Goal: Use online tool/utility: Utilize a website feature to perform a specific function

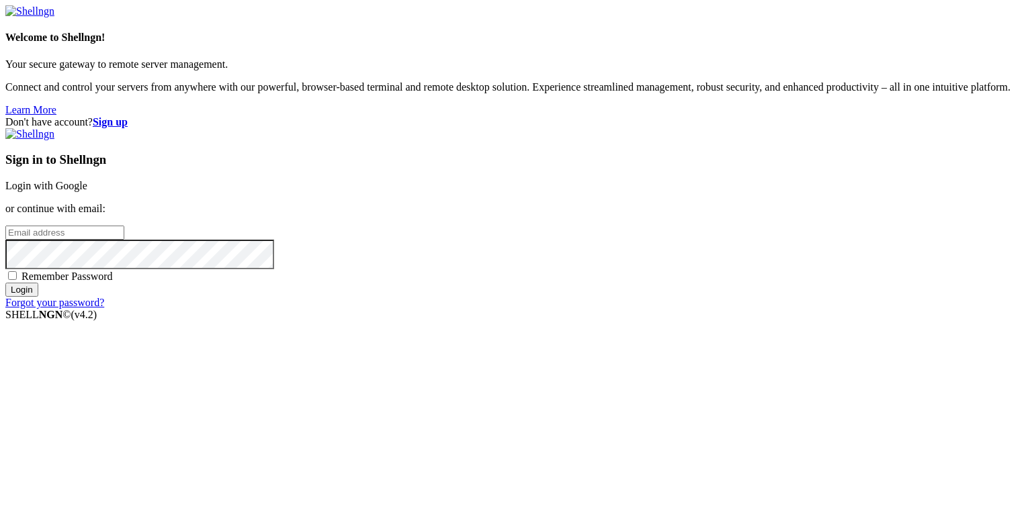
click at [124, 240] on input "email" at bounding box center [64, 233] width 119 height 14
click at [5, 238] on protonpass-control-f3db at bounding box center [5, 231] width 0 height 11
type input "[EMAIL_ADDRESS][DOMAIN_NAME]"
click at [38, 297] on input "Login" at bounding box center [21, 290] width 33 height 14
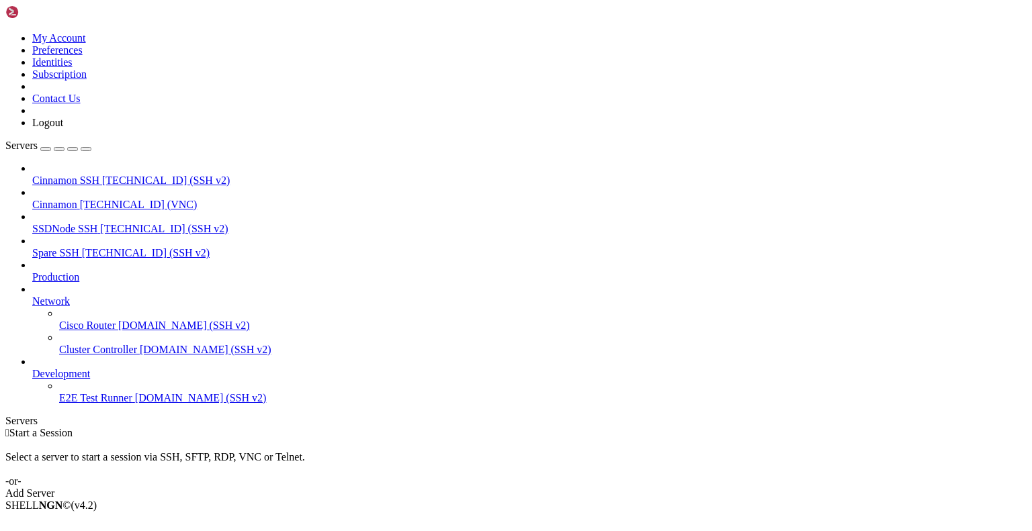
click at [72, 199] on span "Cinnamon" at bounding box center [54, 204] width 45 height 11
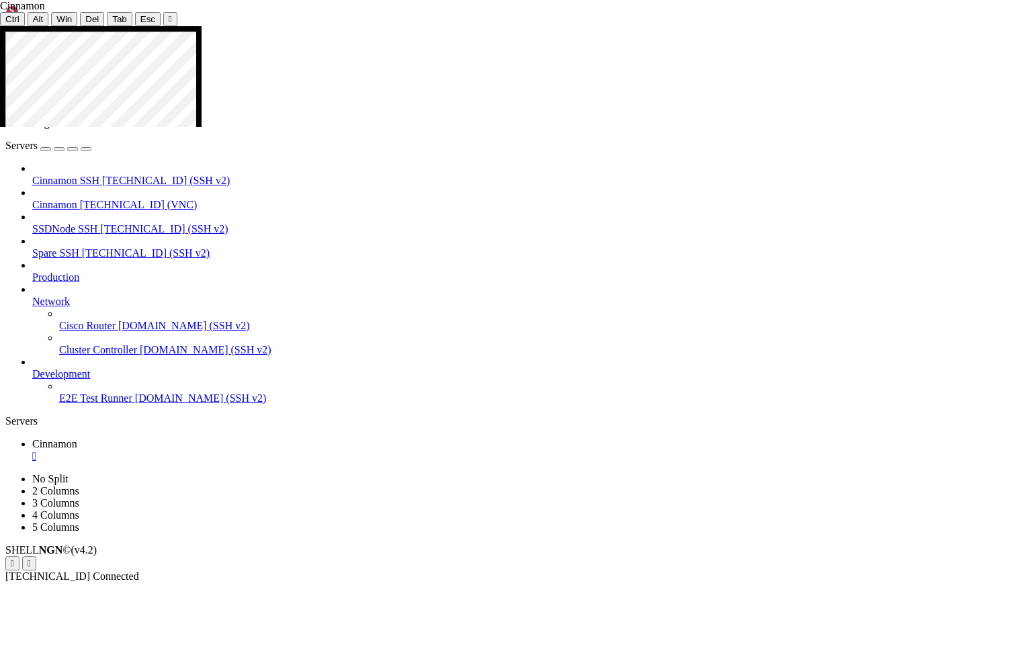
drag, startPoint x: 518, startPoint y: 274, endPoint x: 645, endPoint y: 428, distance: 199.5
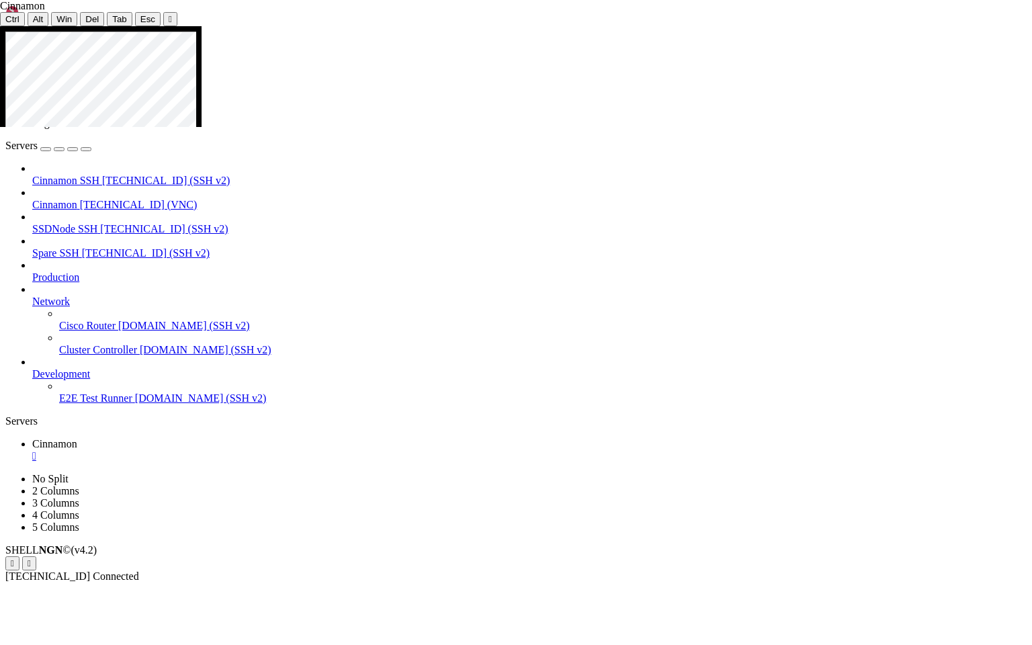
drag, startPoint x: 543, startPoint y: 328, endPoint x: 565, endPoint y: 335, distance: 23.4
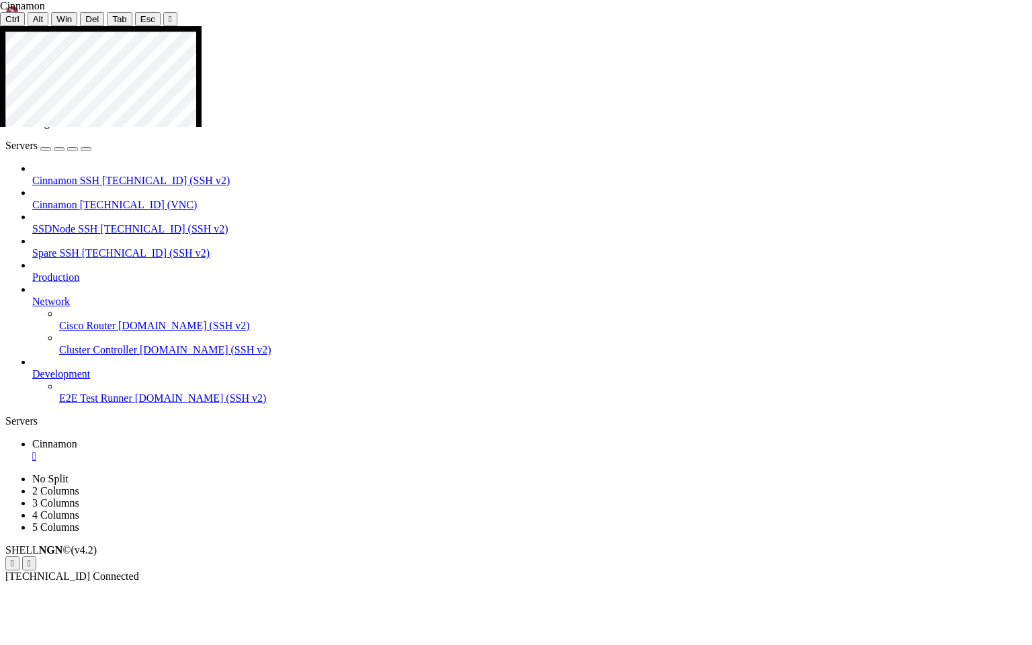
drag, startPoint x: 543, startPoint y: 331, endPoint x: 684, endPoint y: 334, distance: 141.7
